Goal: Task Accomplishment & Management: Use online tool/utility

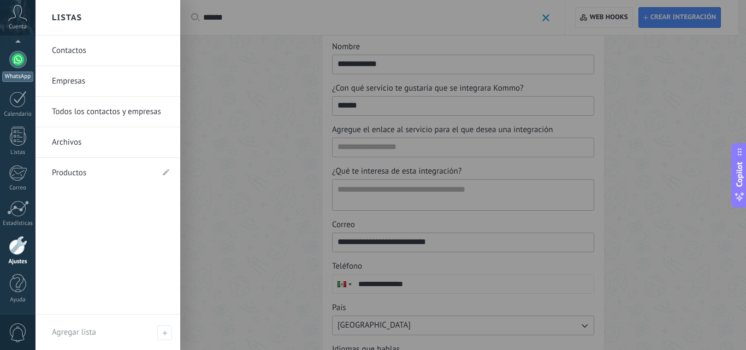
click at [19, 60] on div at bounding box center [17, 59] width 17 height 17
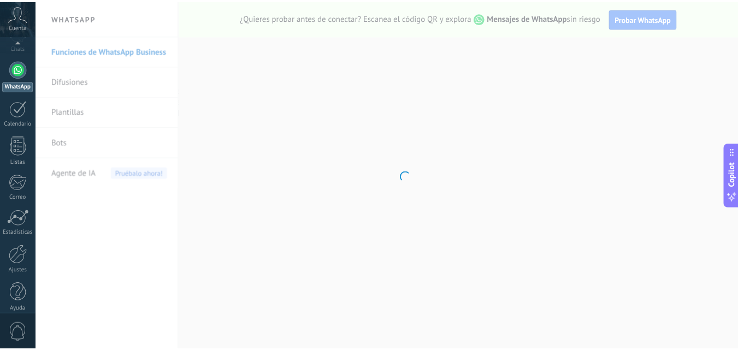
scroll to position [104, 0]
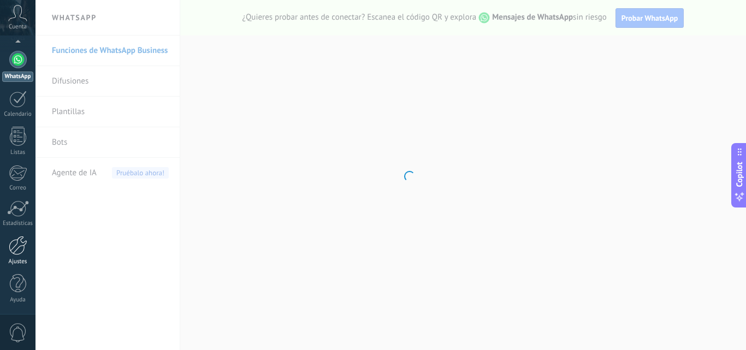
click at [15, 247] on div at bounding box center [18, 245] width 19 height 19
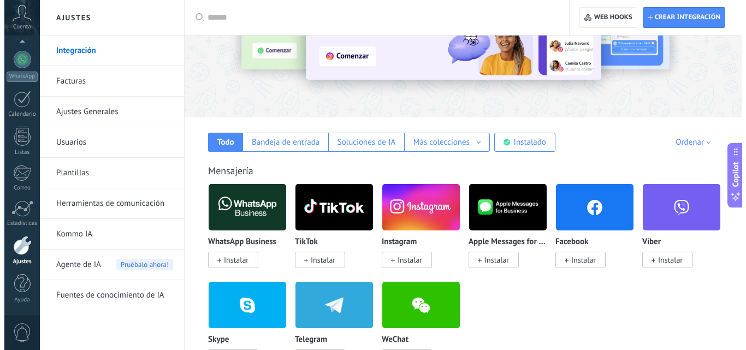
scroll to position [109, 0]
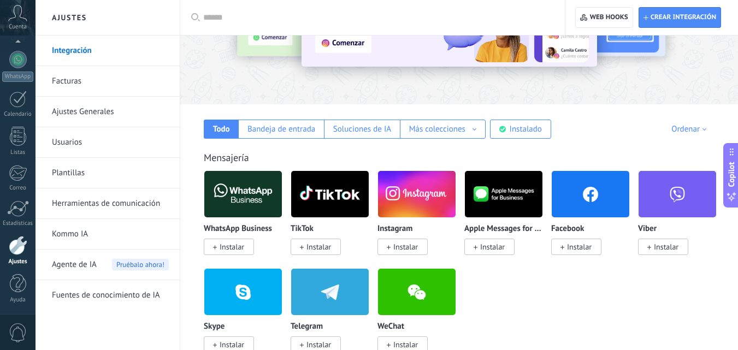
click at [237, 246] on span "Instalar" at bounding box center [232, 247] width 25 height 10
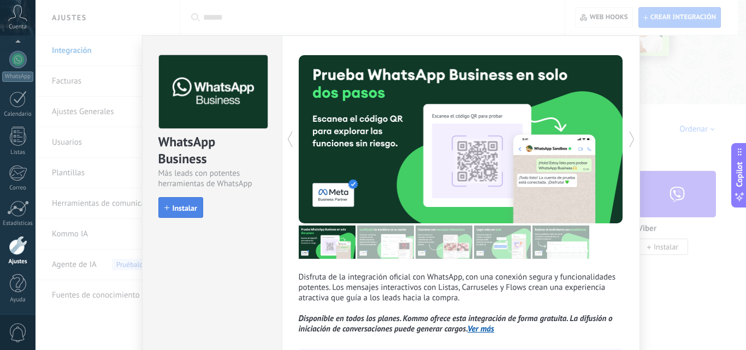
click at [185, 210] on span "Instalar" at bounding box center [185, 208] width 25 height 8
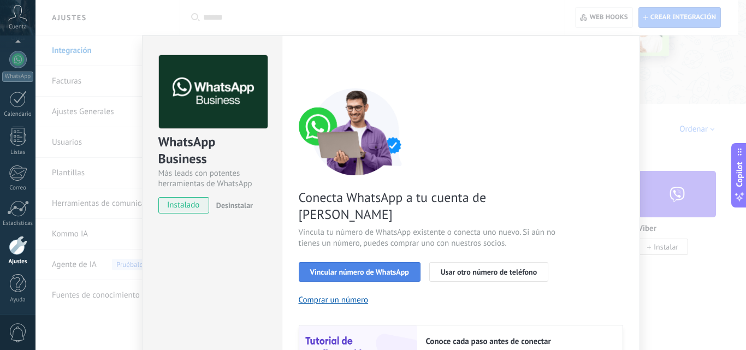
click at [380, 268] on span "Vincular número de WhatsApp" at bounding box center [359, 272] width 99 height 8
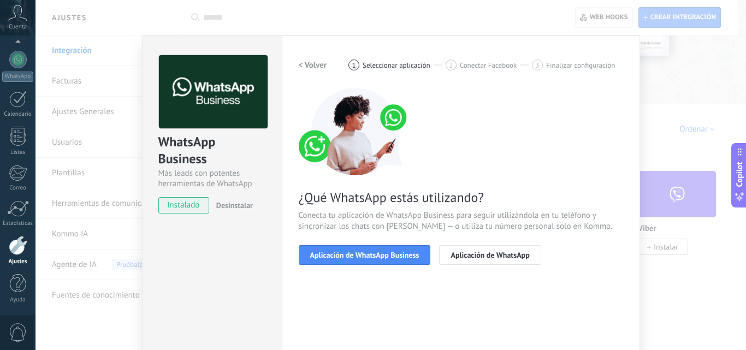
click at [380, 258] on span "Aplicación de WhatsApp Business" at bounding box center [364, 255] width 109 height 8
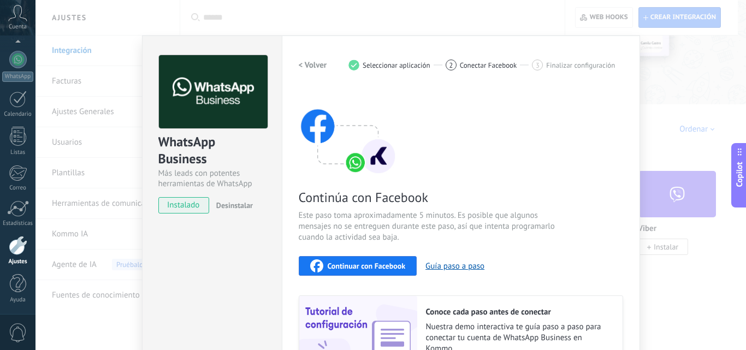
scroll to position [122, 0]
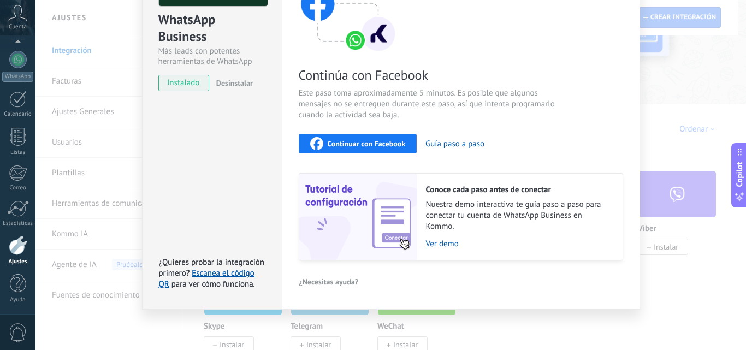
click at [384, 146] on span "Continuar con Facebook" at bounding box center [367, 144] width 78 height 8
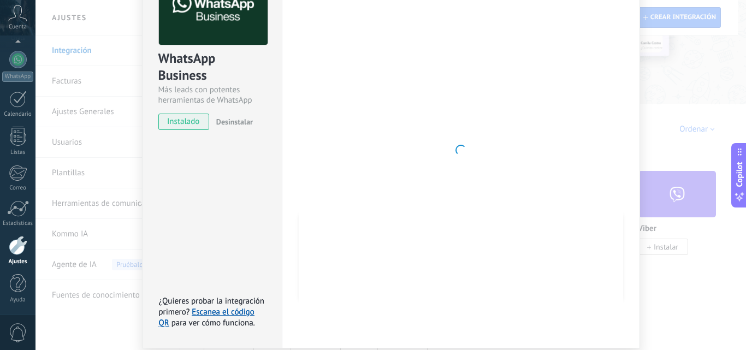
scroll to position [68, 0]
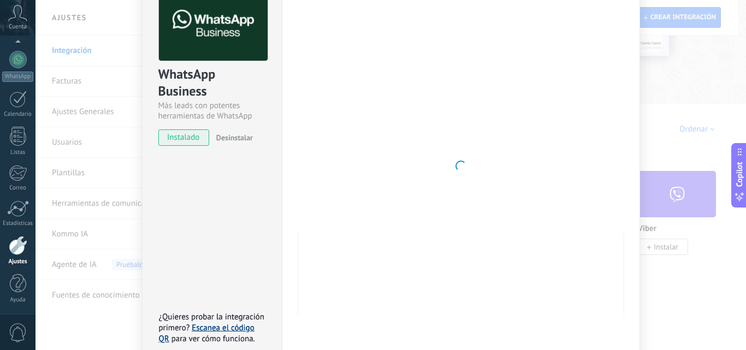
click at [226, 330] on link "Escanea el código QR" at bounding box center [207, 333] width 96 height 21
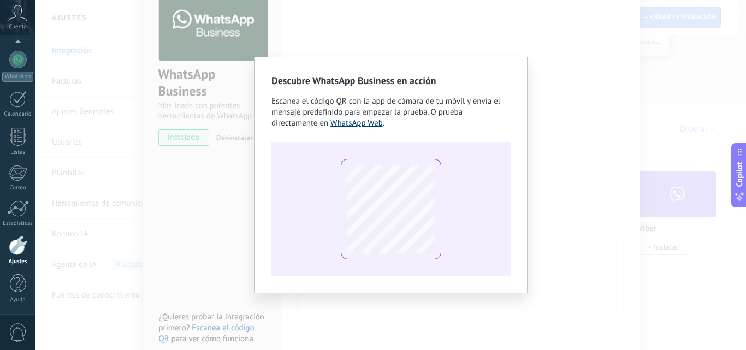
click at [375, 125] on link "WhatsApp Web" at bounding box center [356, 123] width 52 height 10
click at [553, 108] on div "Descubre WhatsApp Business en acción Escanea el código QR con la app [PERSON_NA…" at bounding box center [390, 175] width 710 height 350
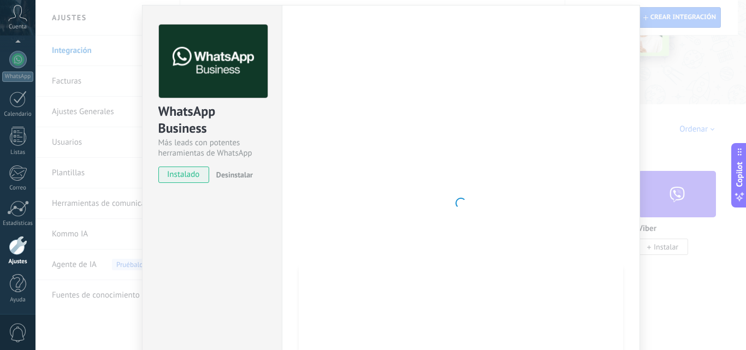
scroll to position [0, 0]
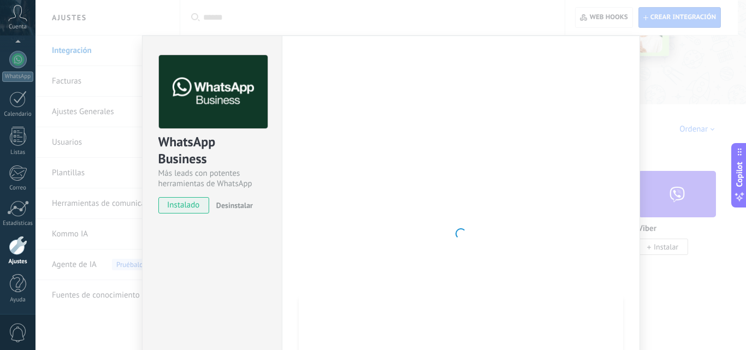
click at [102, 216] on div "WhatsApp Business Más leads con potentes herramientas de WhatsApp instalado Des…" at bounding box center [390, 175] width 710 height 350
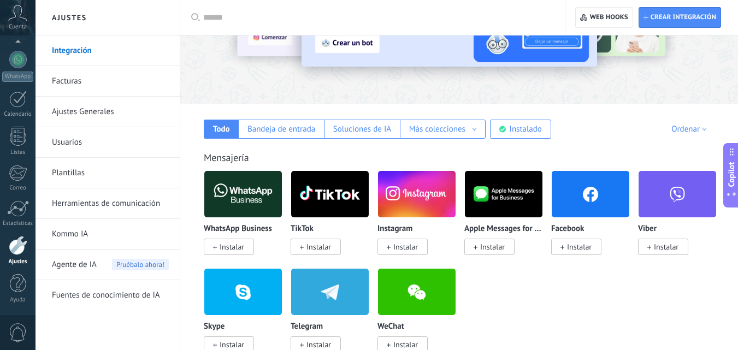
click at [232, 248] on span "Instalar" at bounding box center [232, 247] width 25 height 10
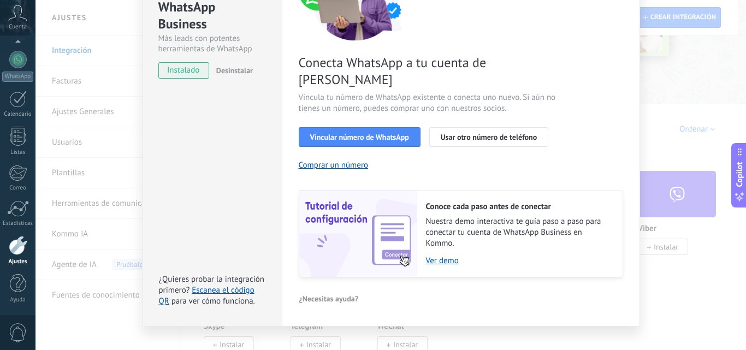
scroll to position [80, 0]
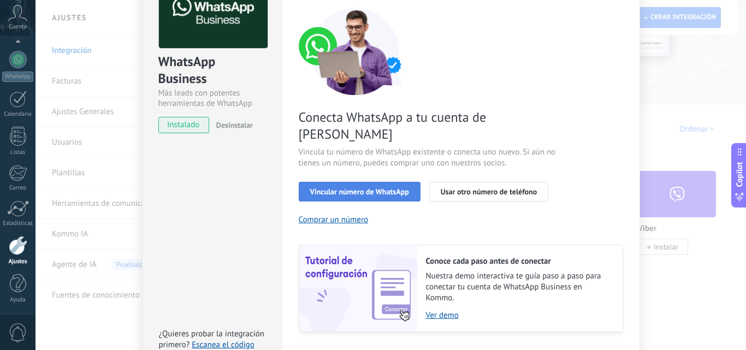
click at [381, 182] on button "Vincular número de WhatsApp" at bounding box center [360, 192] width 122 height 20
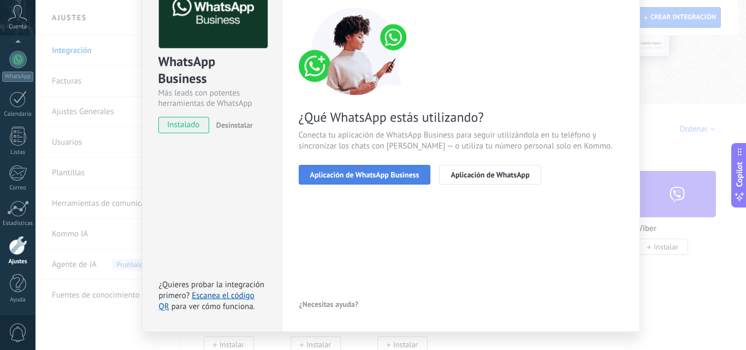
click at [391, 171] on span "Aplicación de WhatsApp Business" at bounding box center [364, 175] width 109 height 8
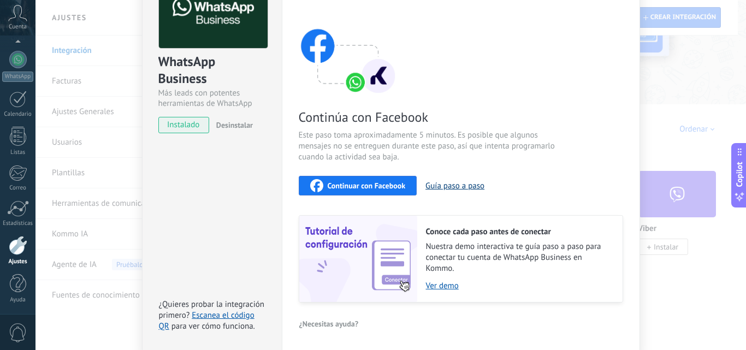
click at [459, 188] on button "Guía paso a paso" at bounding box center [454, 186] width 59 height 10
click at [339, 186] on span "Continuar con Facebook" at bounding box center [367, 186] width 78 height 8
click at [348, 190] on div "Continuar con Facebook" at bounding box center [358, 185] width 96 height 13
click at [357, 190] on div "Continuar con Facebook" at bounding box center [358, 185] width 96 height 13
